Goal: Information Seeking & Learning: Learn about a topic

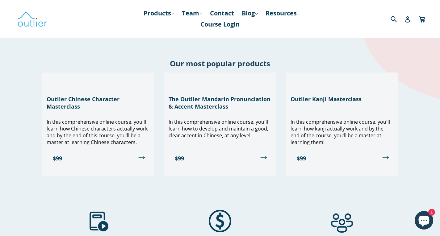
scroll to position [278, 0]
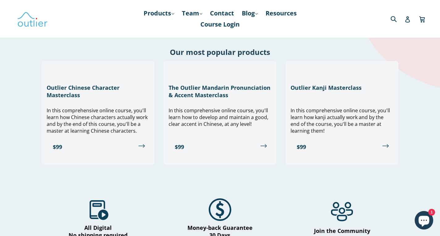
click at [423, 216] on icon "Chat window" at bounding box center [423, 221] width 11 height 11
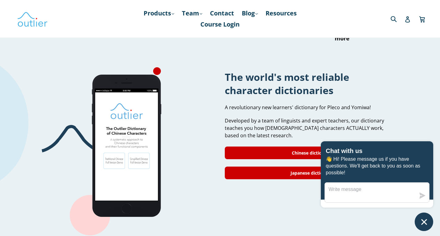
scroll to position [494, 0]
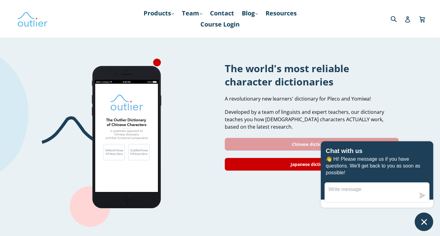
click at [288, 138] on link "Chinese dictionary" at bounding box center [312, 144] width 174 height 13
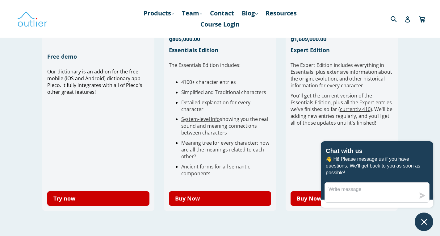
scroll to position [247, 0]
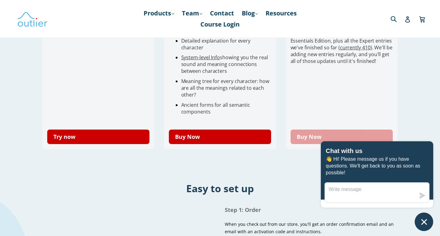
click at [328, 130] on link "Buy Now" at bounding box center [341, 137] width 102 height 15
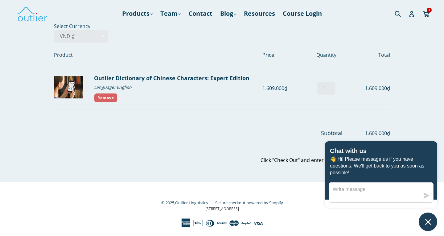
click at [104, 97] on link "Remove" at bounding box center [105, 97] width 23 height 9
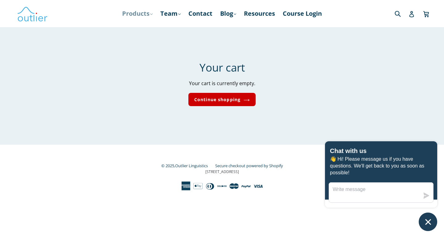
click at [132, 13] on link "Products .cls-1{fill:#231f20} expand" at bounding box center [137, 13] width 37 height 11
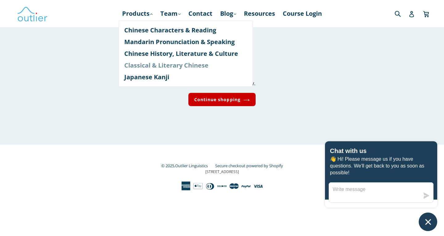
click at [137, 64] on link "Classical & Literary Chinese" at bounding box center [185, 66] width 123 height 12
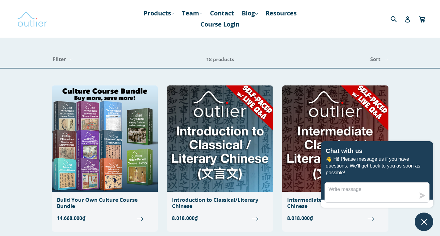
click at [37, 23] on img at bounding box center [32, 19] width 31 height 18
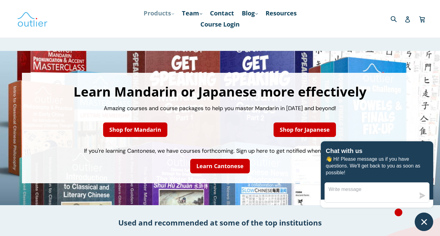
click at [172, 13] on icon ".cls-1{fill:#231f20}" at bounding box center [173, 14] width 2 height 2
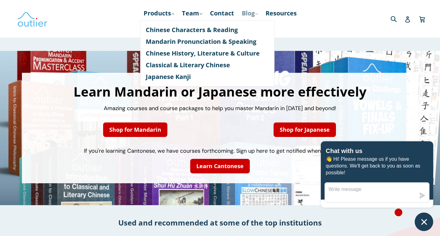
click at [258, 10] on link "Blog .cls-1{fill:#231f20} expand" at bounding box center [250, 13] width 22 height 11
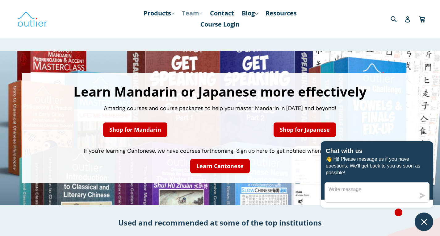
click at [201, 16] on link "Team .cls-1{fill:#231f20} expand" at bounding box center [192, 13] width 27 height 11
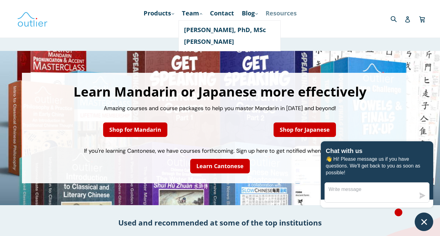
click at [271, 16] on link "Resources" at bounding box center [280, 13] width 37 height 11
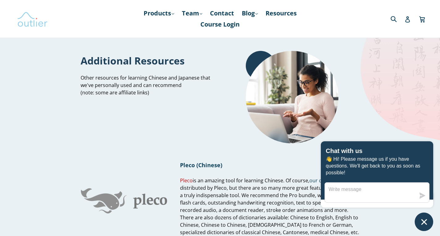
click at [28, 23] on img at bounding box center [32, 19] width 31 height 18
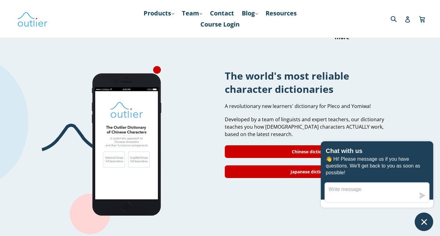
scroll to position [494, 0]
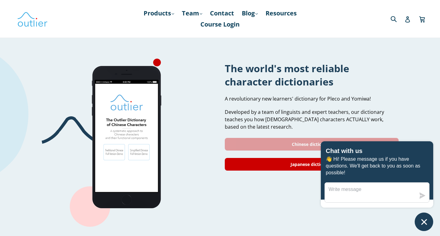
click at [263, 138] on link "Chinese dictionary" at bounding box center [312, 144] width 174 height 13
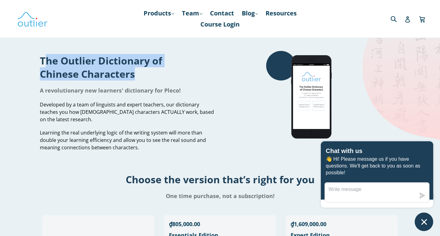
drag, startPoint x: 42, startPoint y: 43, endPoint x: 166, endPoint y: 56, distance: 124.4
click at [166, 56] on h1 "The Outlier Dictionary of Chinese Characters" at bounding box center [128, 67] width 176 height 27
copy h1 "The Outlier Dictionary of Chinese Characters"
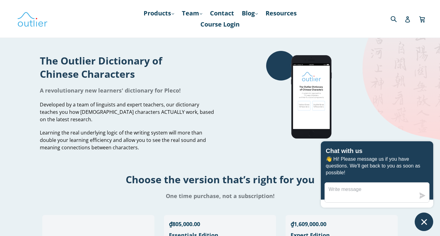
click at [192, 84] on div "A revolutionary new learners' dictionary for Pleco!" at bounding box center [128, 91] width 176 height 14
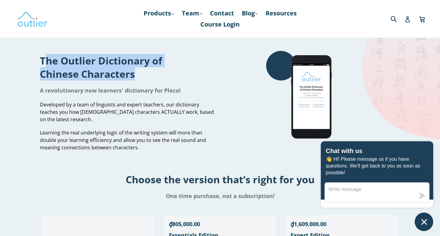
drag, startPoint x: 40, startPoint y: 43, endPoint x: 164, endPoint y: 54, distance: 123.9
click at [164, 54] on h1 "The Outlier Dictionary of Chinese Characters" at bounding box center [128, 67] width 176 height 27
copy h1 "The Outlier Dictionary of Chinese Characters"
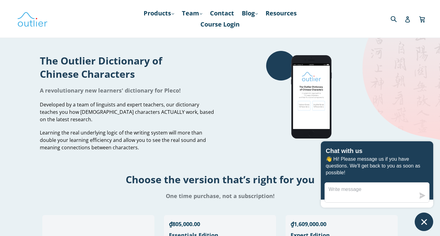
click at [251, 98] on div at bounding box center [313, 103] width 176 height 104
click at [28, 18] on img at bounding box center [32, 19] width 31 height 18
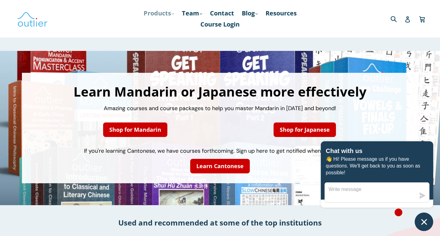
click at [160, 15] on link "Products .cls-1{fill:#231f20} expand" at bounding box center [158, 13] width 37 height 11
click at [197, 12] on link "Team .cls-1{fill:#231f20} expand" at bounding box center [192, 13] width 27 height 11
click at [260, 13] on link "Blog .cls-1{fill:#231f20} expand" at bounding box center [250, 13] width 22 height 11
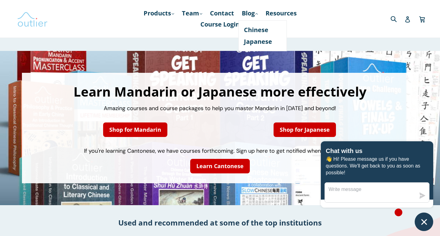
click at [43, 24] on img at bounding box center [32, 19] width 31 height 18
click at [37, 14] on img at bounding box center [32, 19] width 31 height 18
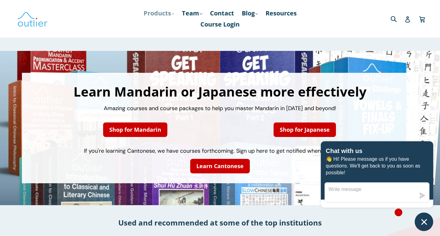
click at [167, 15] on link "Products .cls-1{fill:#231f20} expand" at bounding box center [158, 13] width 37 height 11
click at [192, 12] on link "Team .cls-1{fill:#231f20} expand" at bounding box center [192, 13] width 27 height 11
click at [160, 14] on link "Products .cls-1{fill:#231f20} expand" at bounding box center [158, 13] width 37 height 11
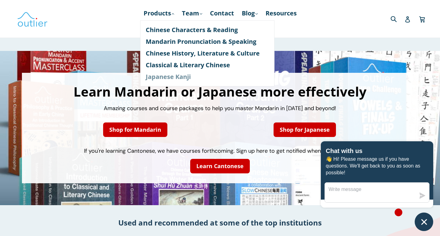
click at [166, 75] on link "Japanese Kanji" at bounding box center [207, 77] width 123 height 12
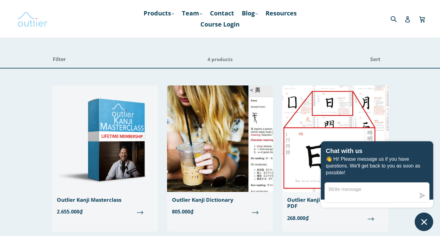
click at [39, 20] on img at bounding box center [32, 19] width 31 height 18
